Goal: Transaction & Acquisition: Obtain resource

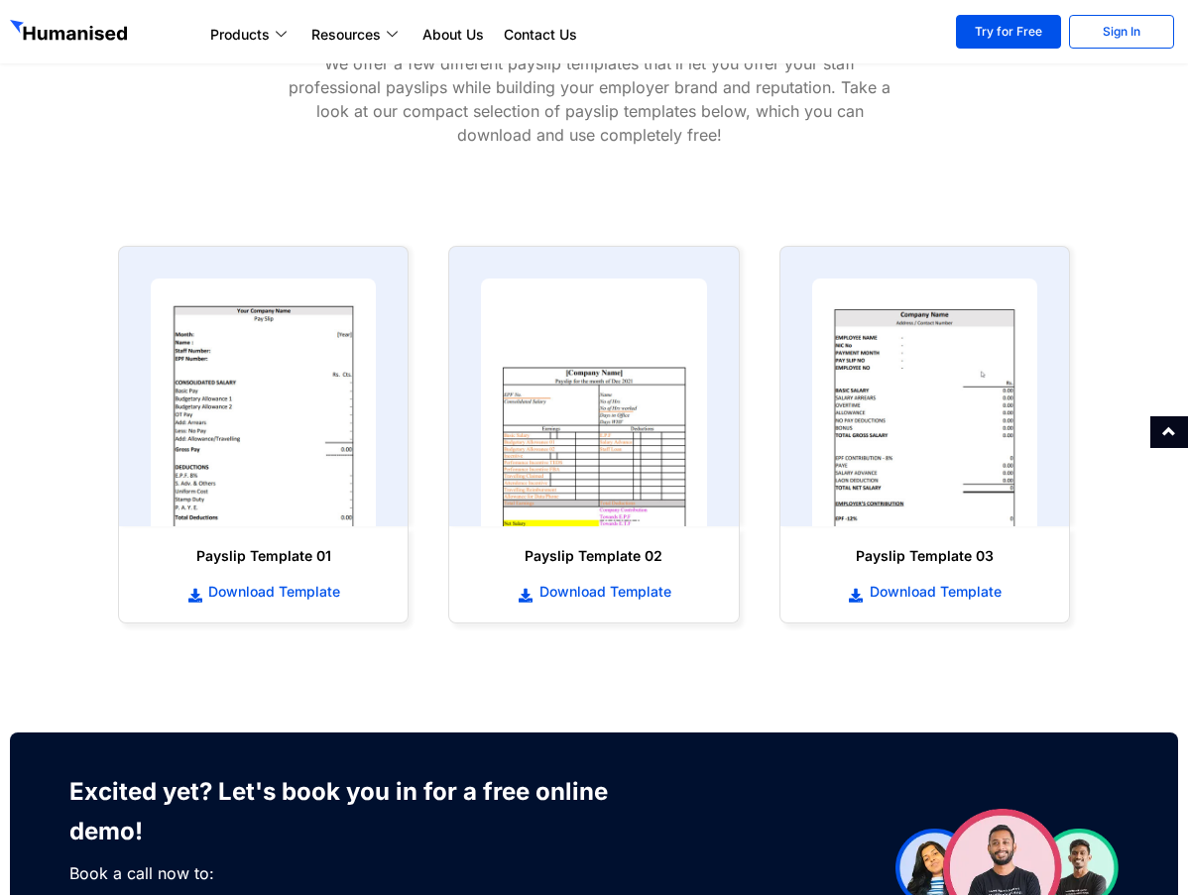
scroll to position [793, 0]
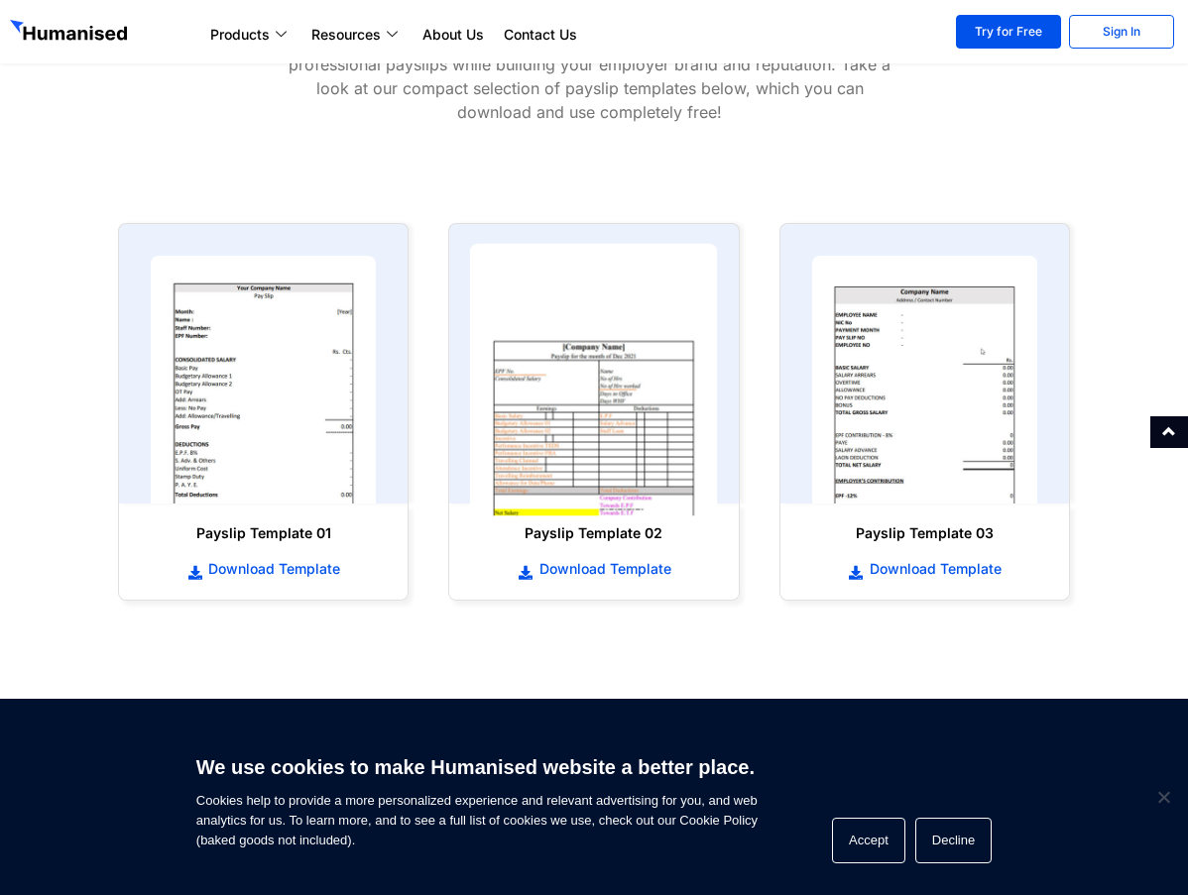
click at [534, 453] on img at bounding box center [594, 380] width 248 height 273
click at [640, 432] on img at bounding box center [594, 380] width 248 height 273
click at [670, 406] on img at bounding box center [594, 380] width 248 height 273
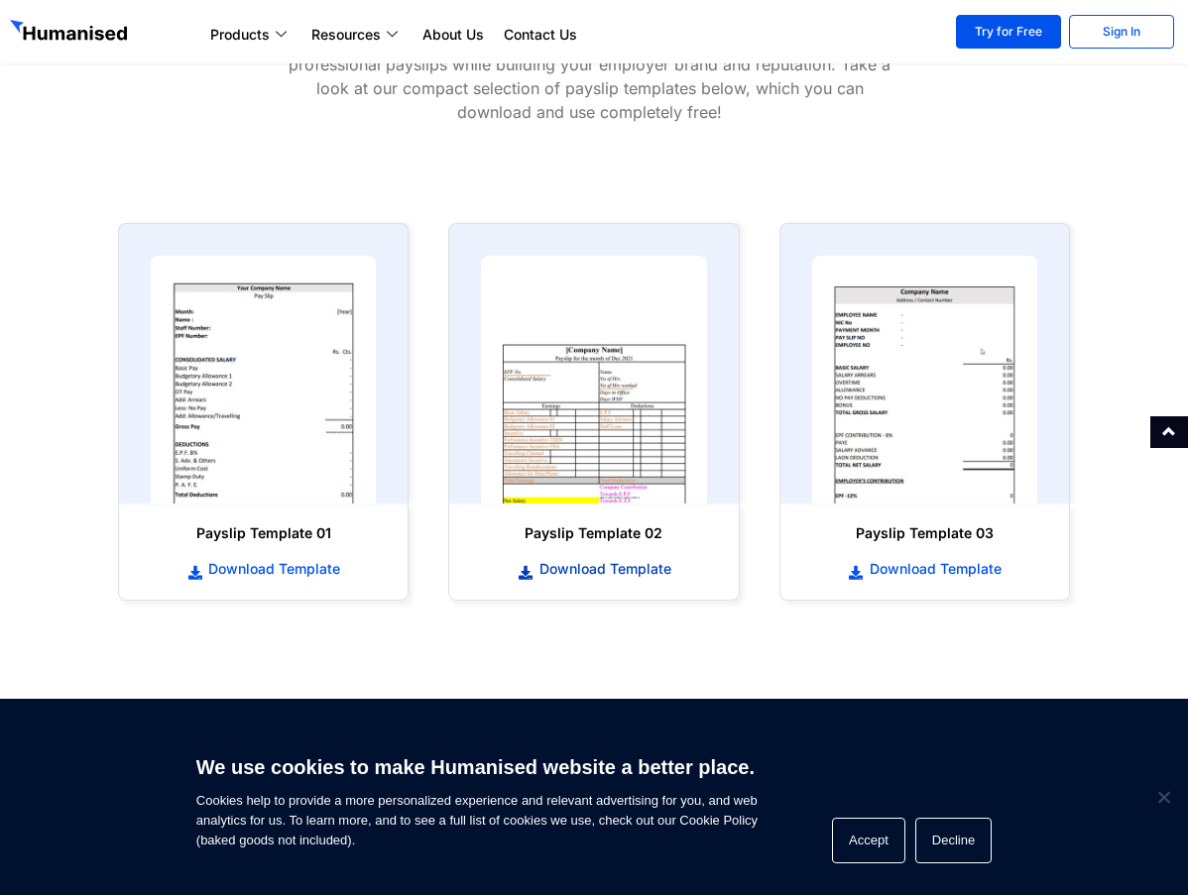
click at [634, 568] on span "Download Template" at bounding box center [602, 569] width 137 height 20
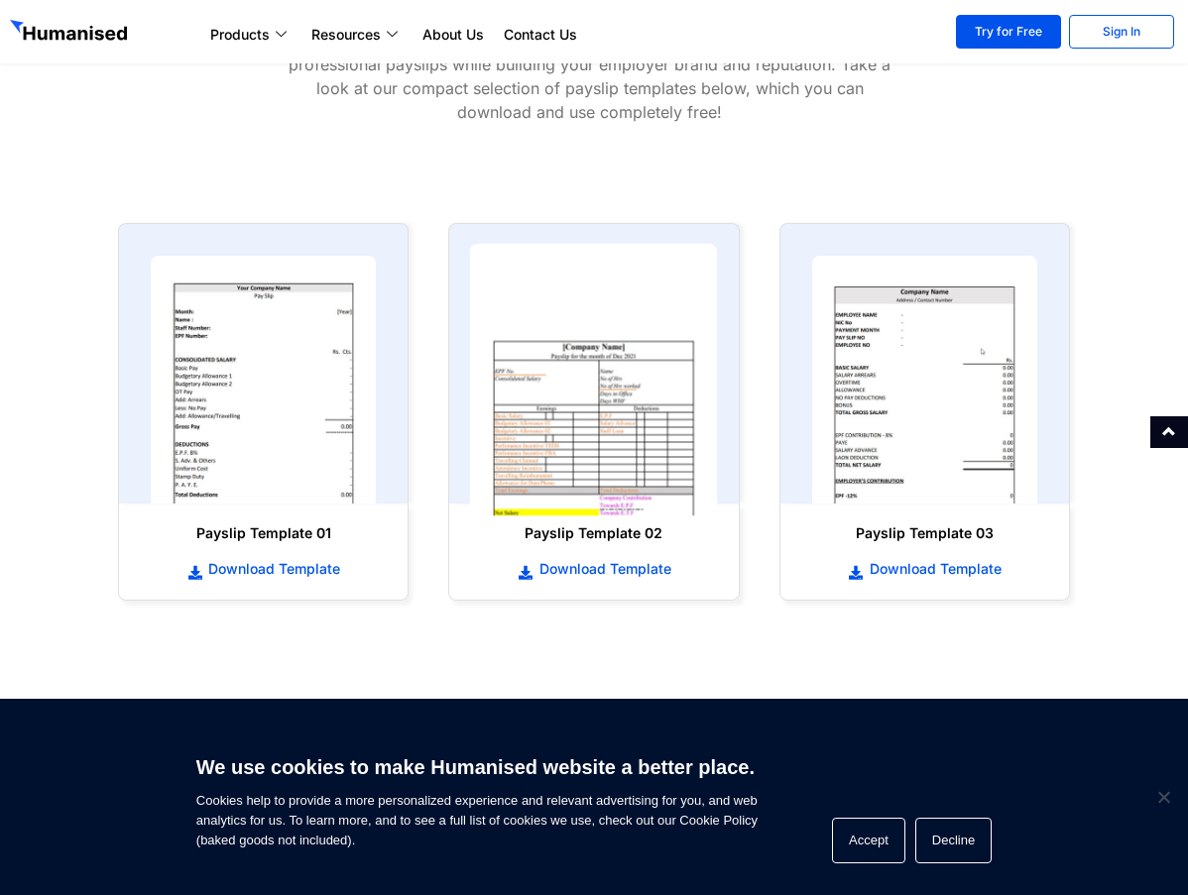
click at [546, 410] on img at bounding box center [594, 380] width 248 height 273
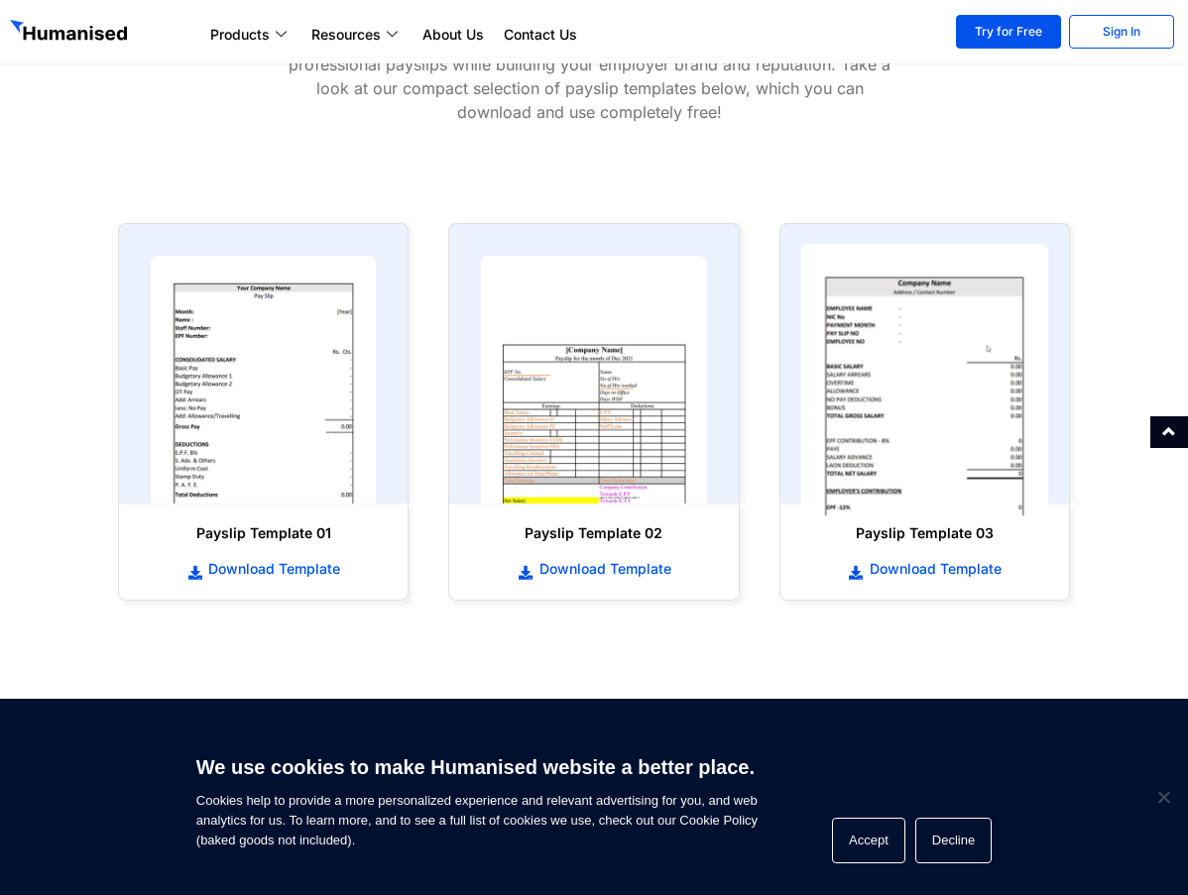
click at [897, 396] on img at bounding box center [924, 380] width 248 height 273
click at [950, 382] on img at bounding box center [924, 380] width 248 height 273
click at [918, 399] on img at bounding box center [924, 380] width 248 height 273
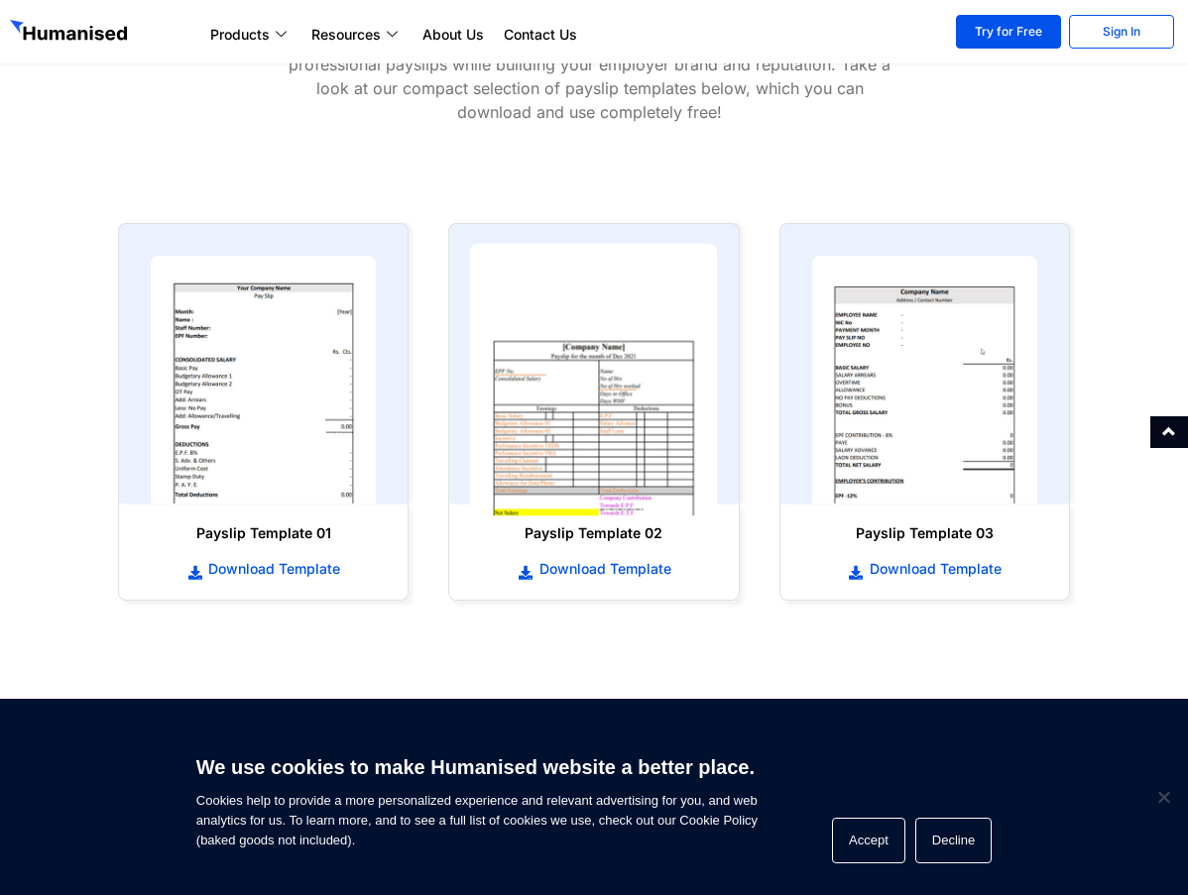
click at [638, 424] on img at bounding box center [594, 380] width 248 height 273
